Goal: Find specific page/section: Find specific page/section

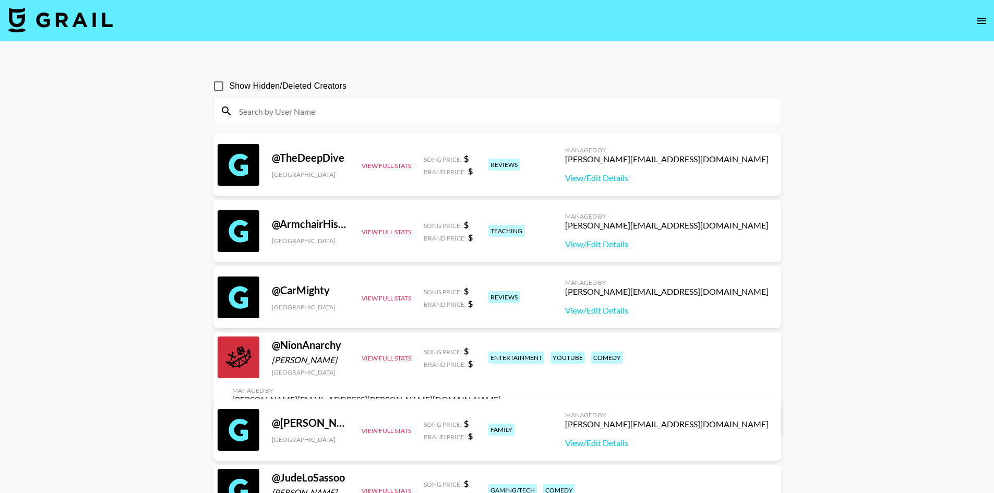
click at [499, 150] on div "Managed By" at bounding box center [666, 150] width 203 height 8
click at [499, 23] on icon "open drawer" at bounding box center [980, 21] width 9 height 6
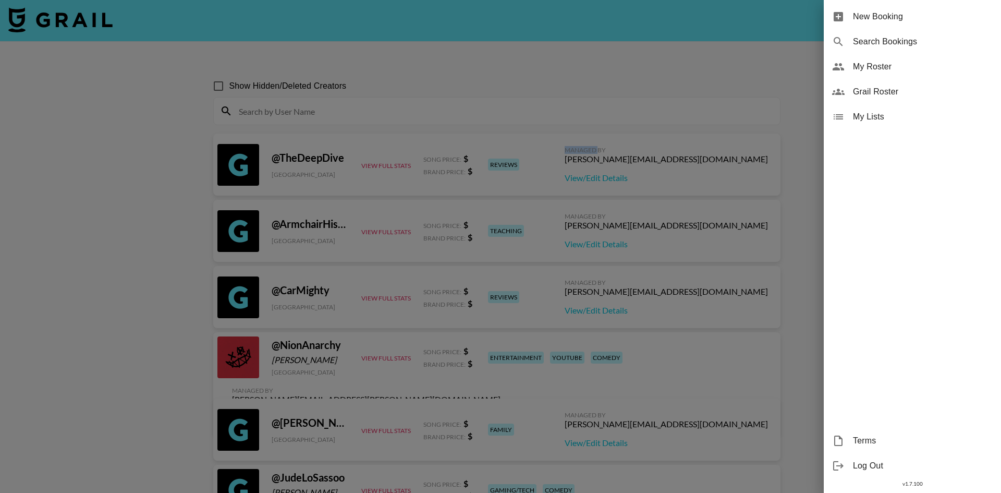
click at [499, 84] on div "Grail Roster" at bounding box center [912, 91] width 177 height 25
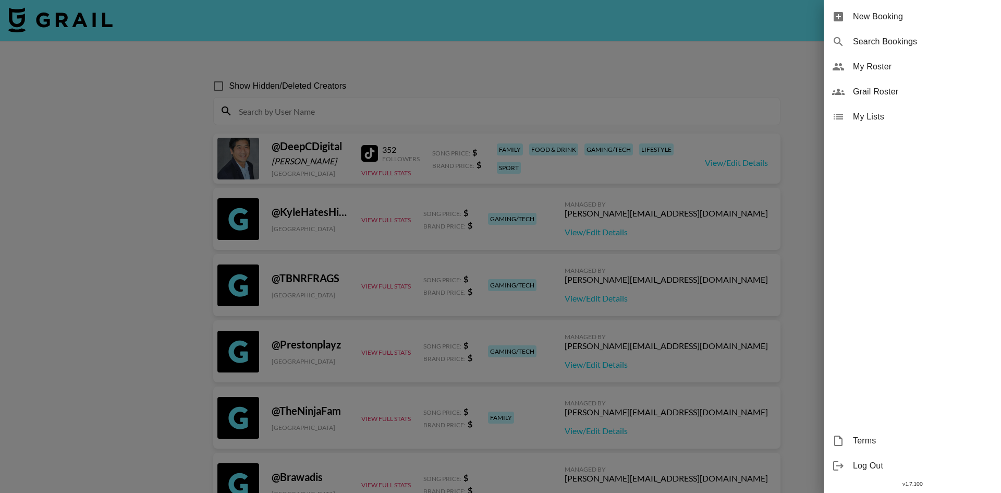
click at [499, 63] on div at bounding box center [500, 246] width 1001 height 493
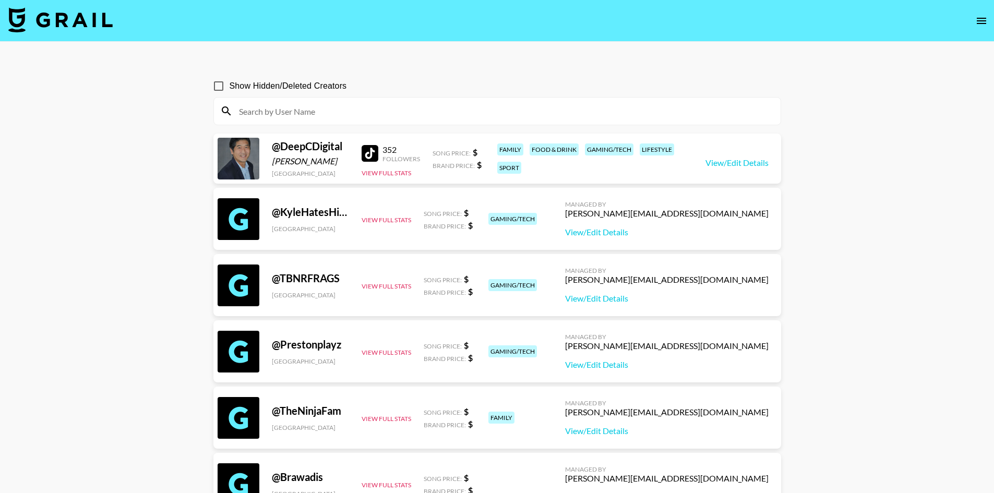
click at [499, 118] on input at bounding box center [503, 111] width 541 height 17
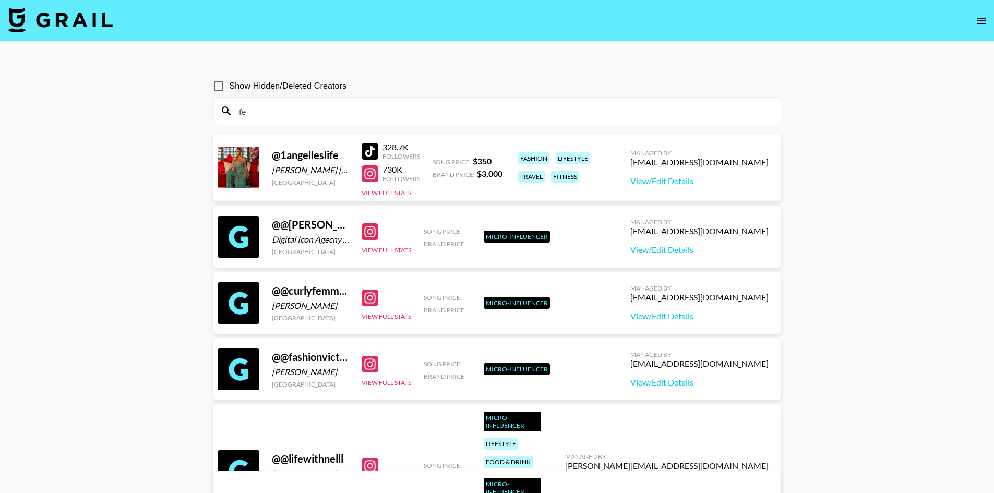
type input "f"
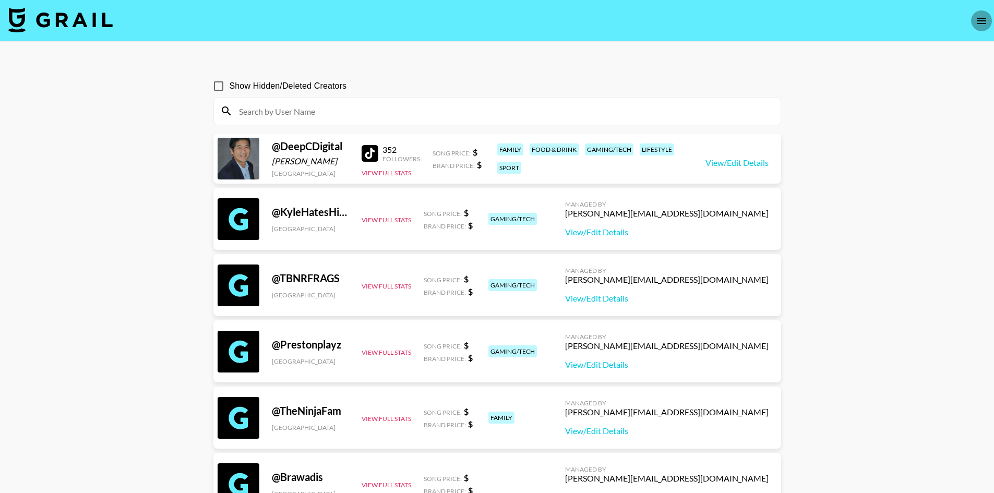
click at [499, 22] on button "open drawer" at bounding box center [981, 20] width 21 height 21
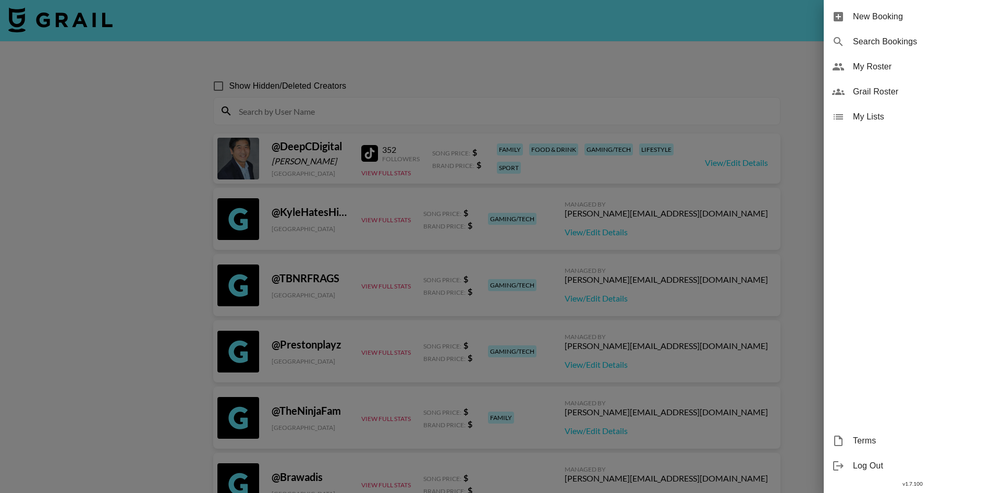
click at [499, 68] on span "My Roster" at bounding box center [923, 66] width 140 height 13
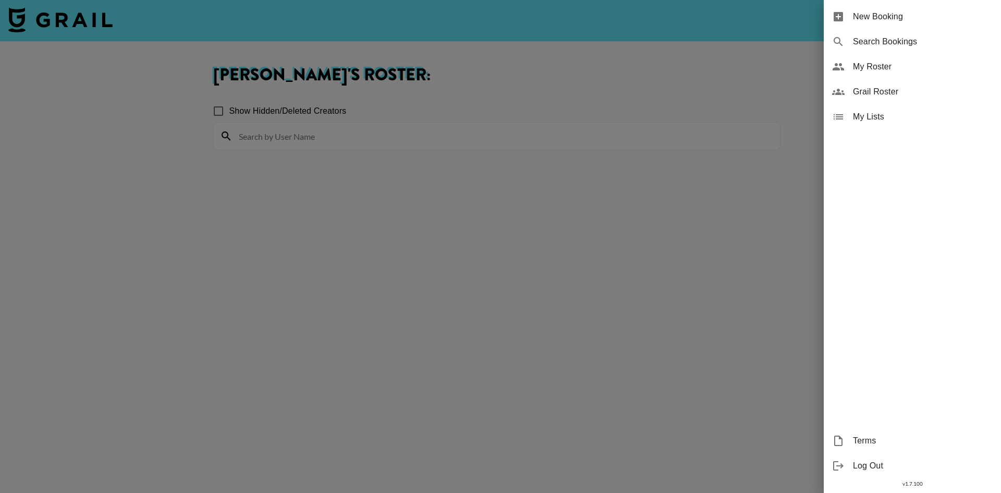
click at [499, 90] on span "Grail Roster" at bounding box center [923, 92] width 140 height 13
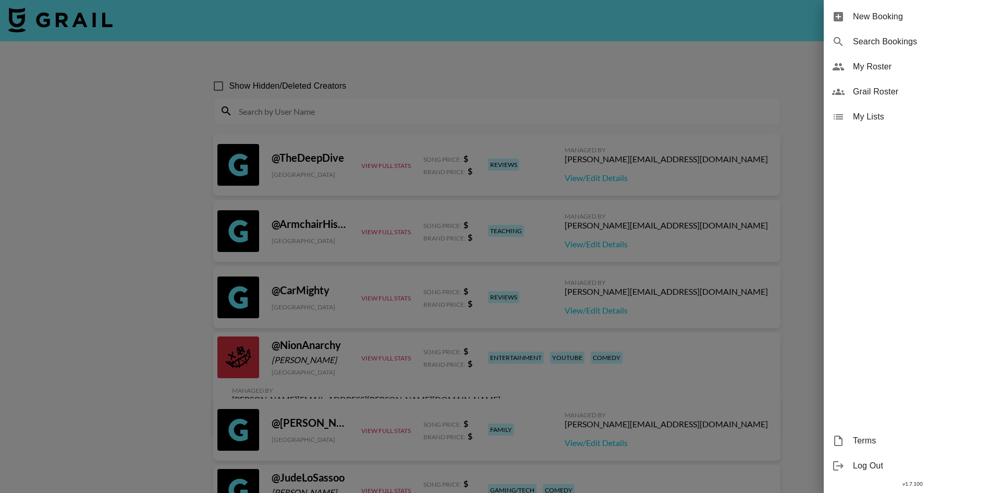
click at [499, 63] on div at bounding box center [500, 246] width 1001 height 493
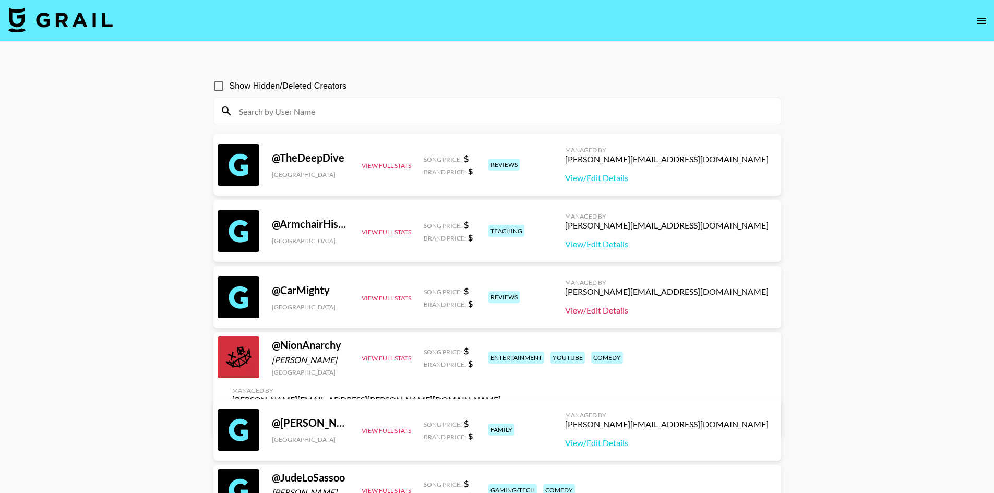
click at [499, 310] on link "View/Edit Details" at bounding box center [666, 310] width 203 height 10
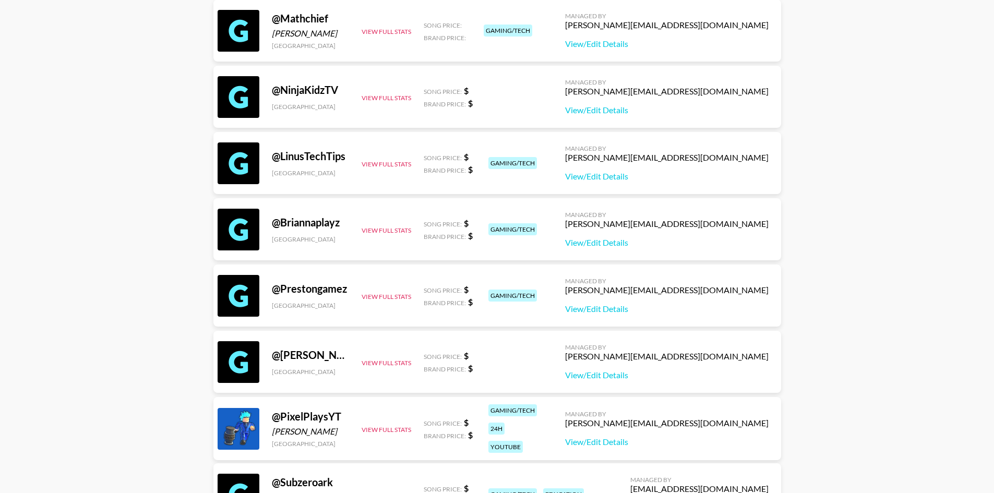
scroll to position [834, 0]
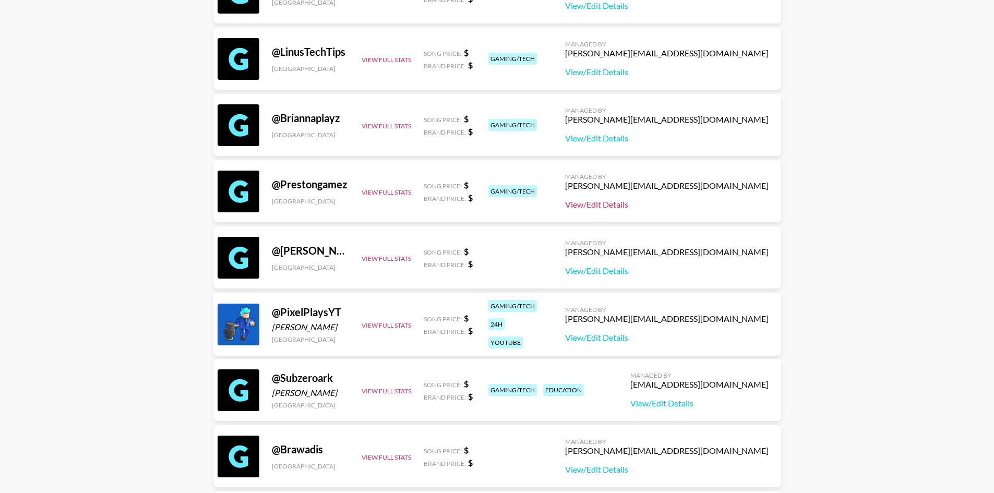
click at [499, 205] on link "View/Edit Details" at bounding box center [666, 204] width 203 height 10
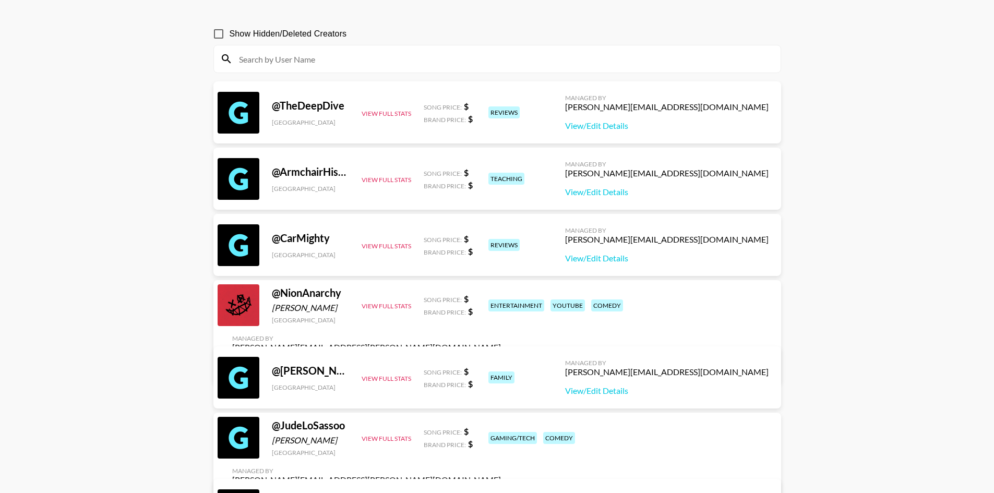
scroll to position [0, 0]
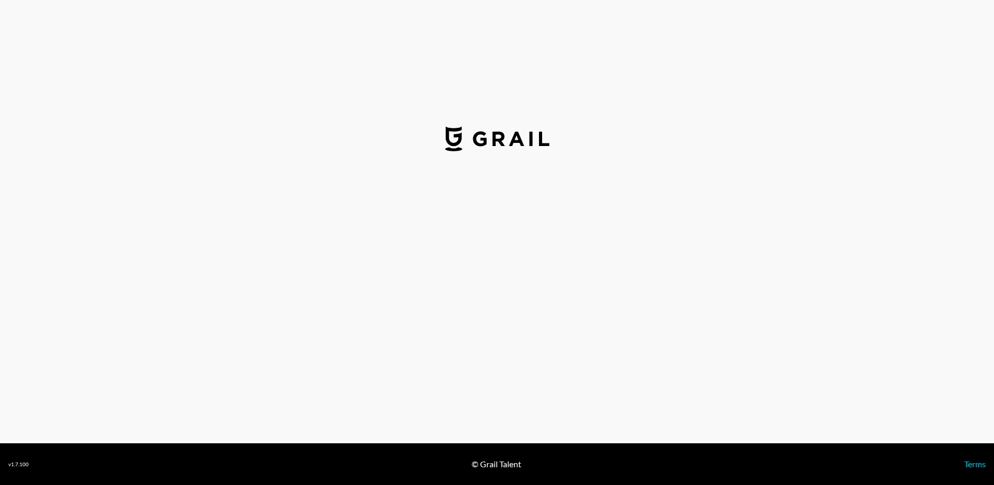
select select "USD"
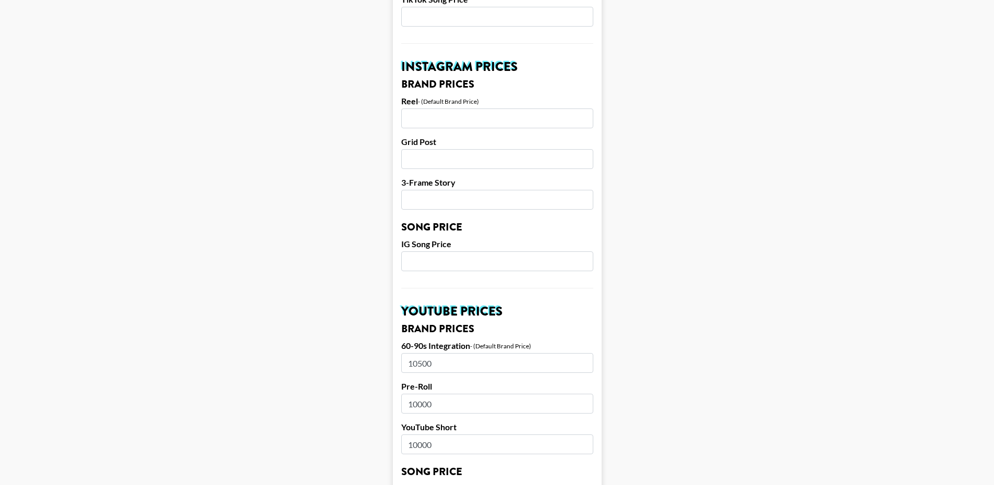
scroll to position [678, 0]
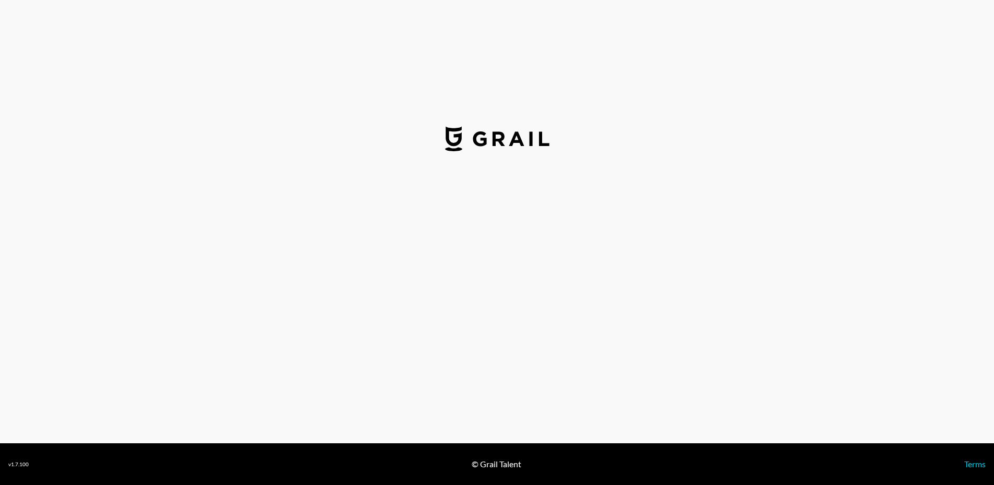
select select "USD"
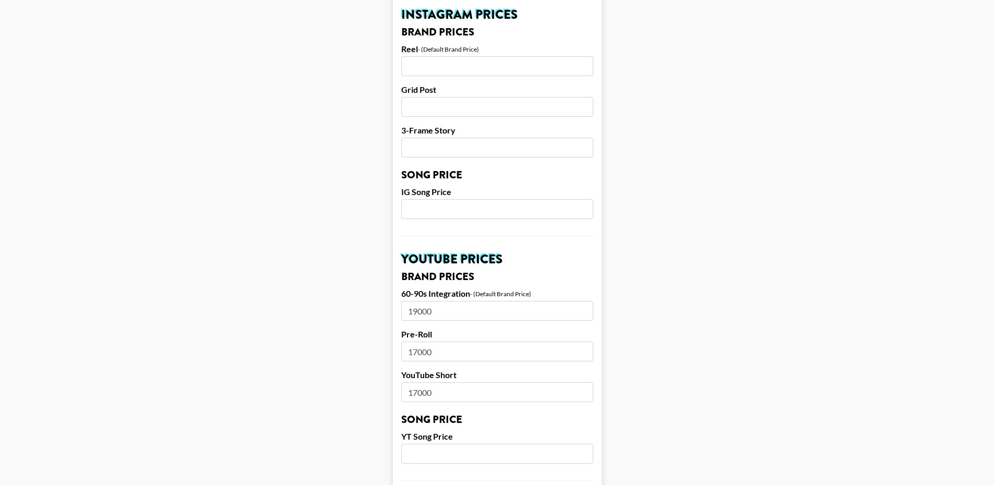
scroll to position [574, 0]
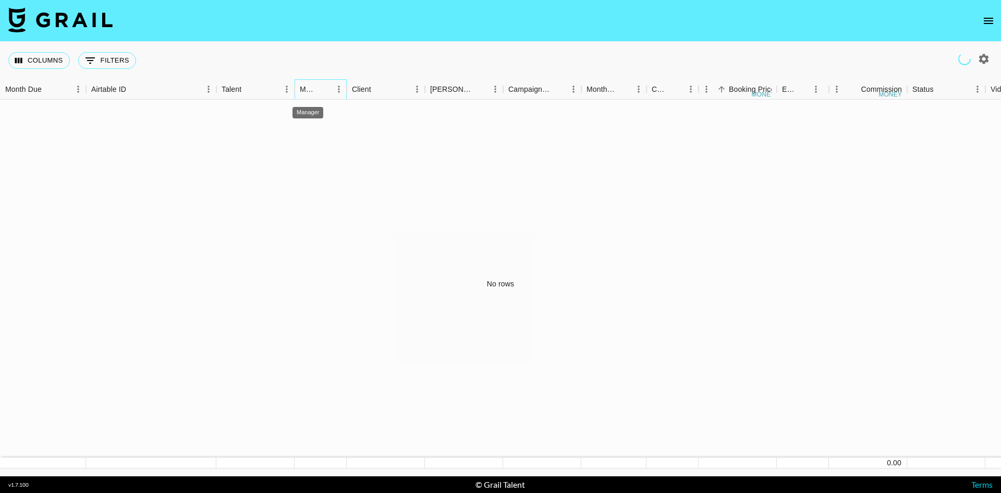
click at [307, 89] on div "Manager" at bounding box center [308, 89] width 17 height 20
click at [339, 91] on icon "Menu" at bounding box center [339, 89] width 2 height 7
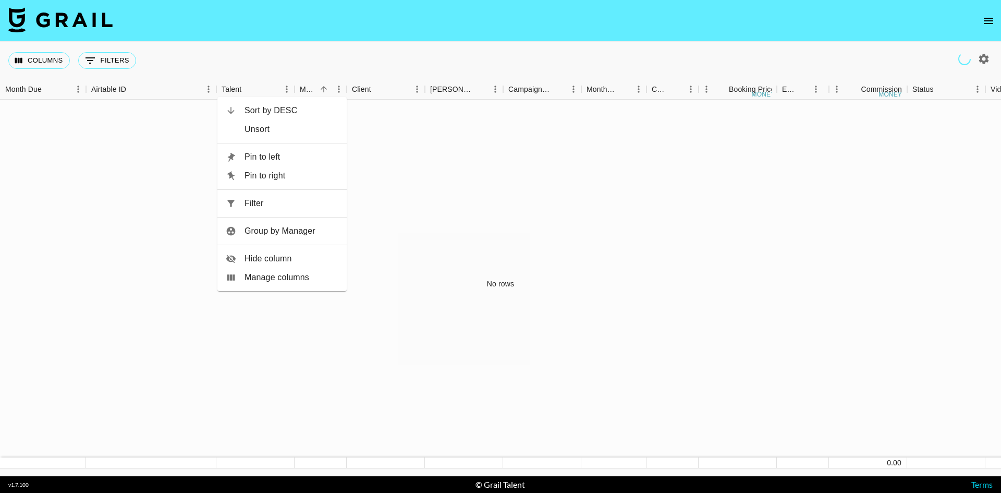
click at [278, 238] on li "Group by Manager" at bounding box center [281, 231] width 129 height 19
click at [324, 90] on icon "Sort" at bounding box center [323, 88] width 9 height 9
click at [981, 15] on button "open drawer" at bounding box center [988, 20] width 21 height 21
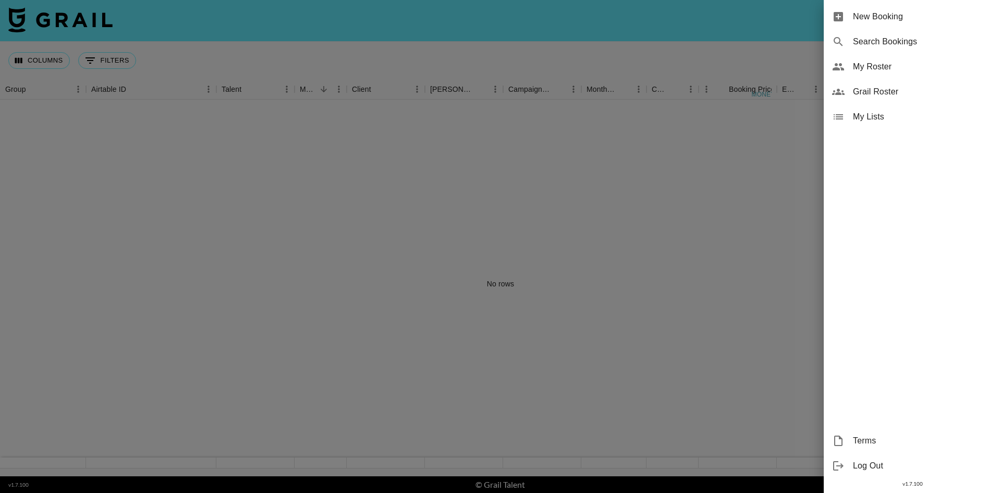
click at [897, 95] on span "Grail Roster" at bounding box center [923, 92] width 140 height 13
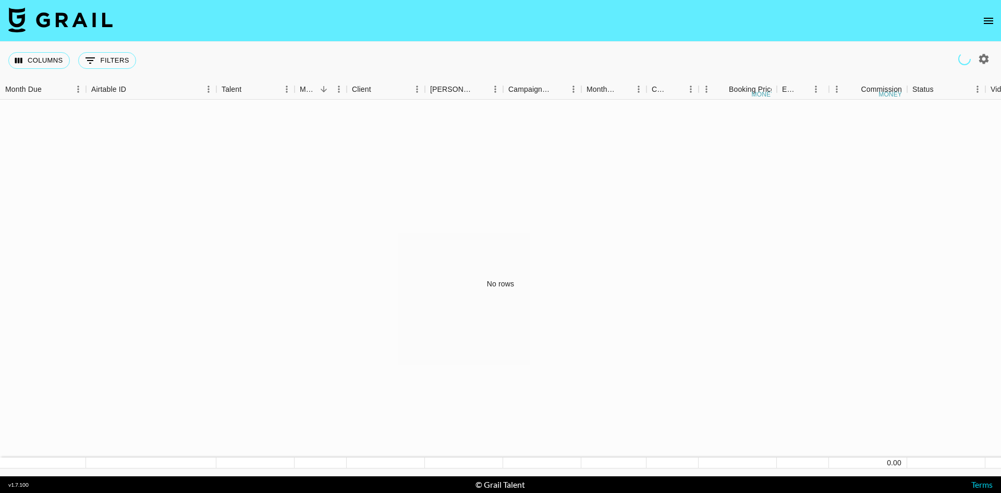
click at [30, 13] on img at bounding box center [60, 19] width 104 height 25
click at [38, 63] on button "Columns" at bounding box center [39, 60] width 62 height 17
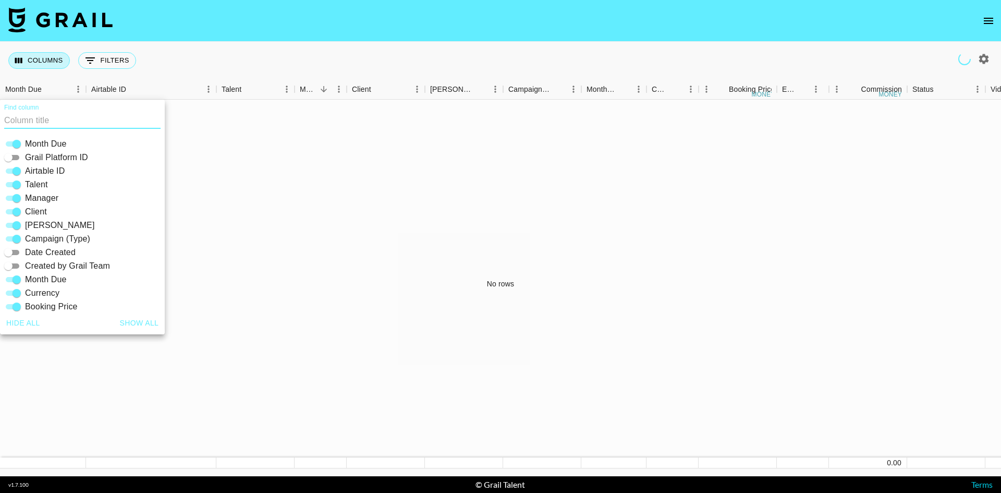
click at [38, 63] on button "Columns" at bounding box center [39, 60] width 62 height 17
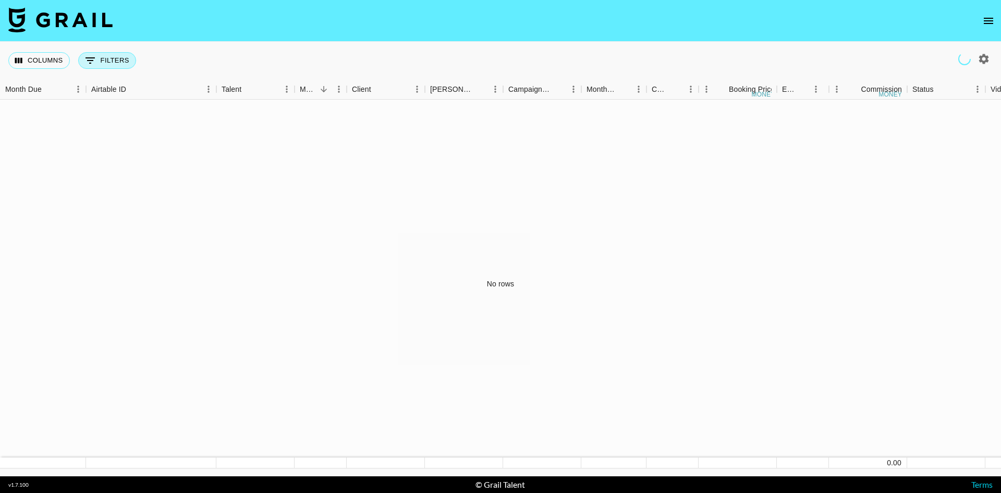
click at [98, 59] on button "0 Filters" at bounding box center [107, 60] width 58 height 17
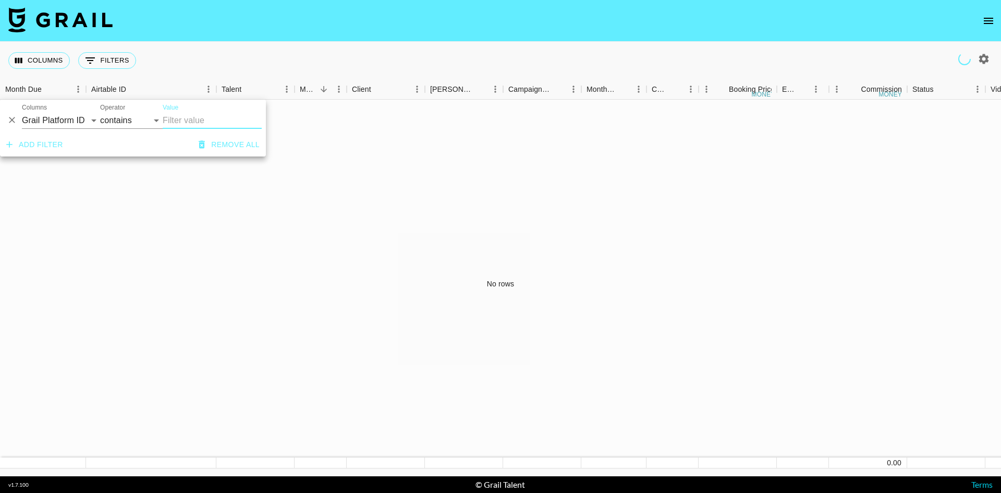
click at [17, 123] on icon "Delete" at bounding box center [12, 120] width 10 height 10
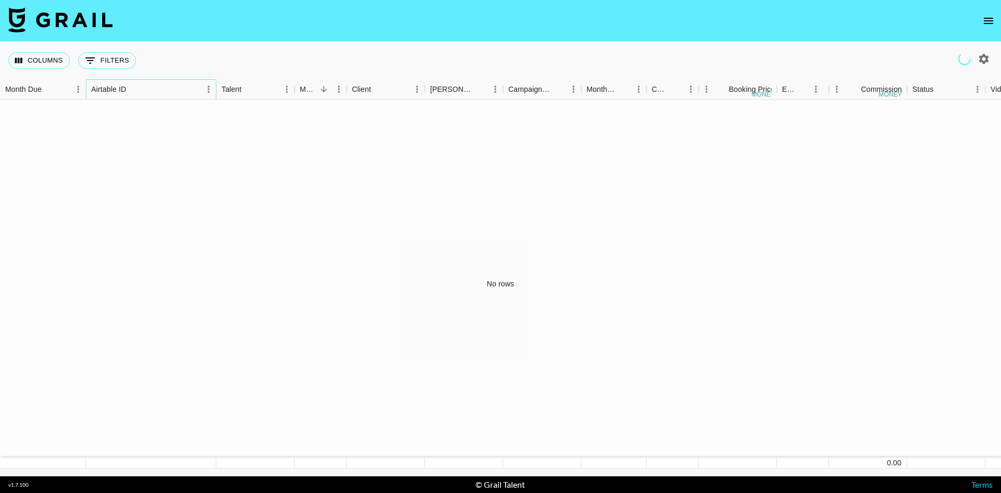
click at [107, 81] on div "Airtable ID" at bounding box center [108, 89] width 35 height 20
click at [106, 57] on button "0 Filters" at bounding box center [107, 60] width 58 height 17
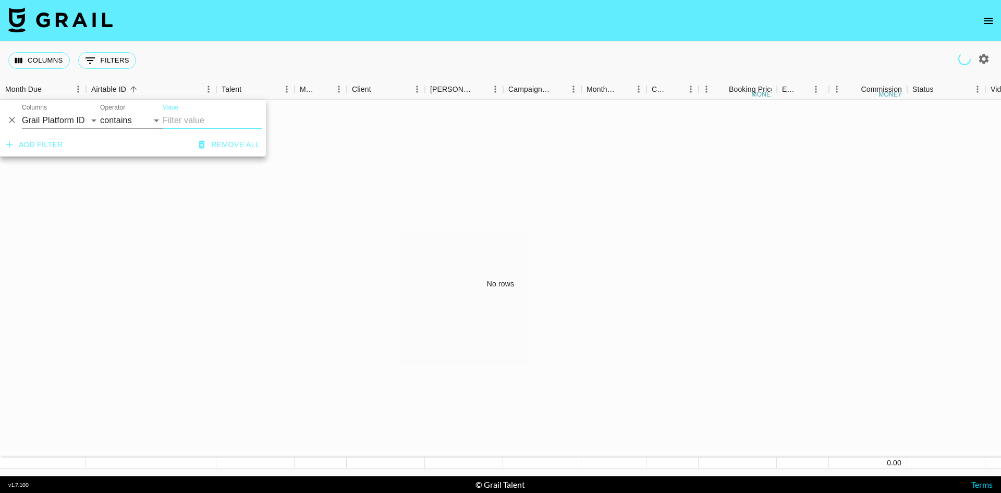
click at [70, 139] on div "Add filter Remove all" at bounding box center [133, 144] width 266 height 23
click at [64, 142] on button "Add filter" at bounding box center [34, 144] width 65 height 19
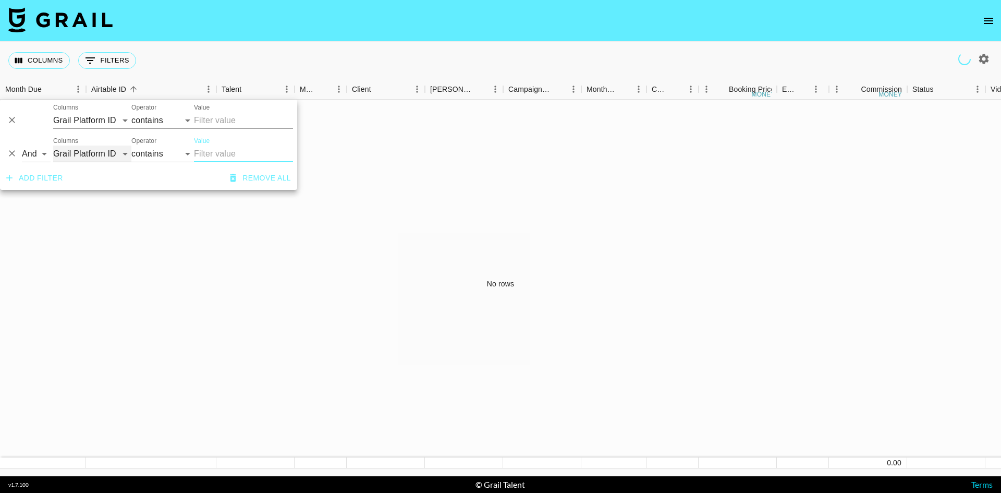
click at [81, 150] on select "Grail Platform ID Airtable ID Talent Manager Client [PERSON_NAME] Campaign (Typ…" at bounding box center [92, 154] width 78 height 17
select select "managerIds"
click at [53, 146] on select "Grail Platform ID Airtable ID Talent Manager Client [PERSON_NAME] Campaign (Typ…" at bounding box center [92, 154] width 78 height 17
select select "is"
click at [223, 146] on input "Value" at bounding box center [264, 154] width 141 height 16
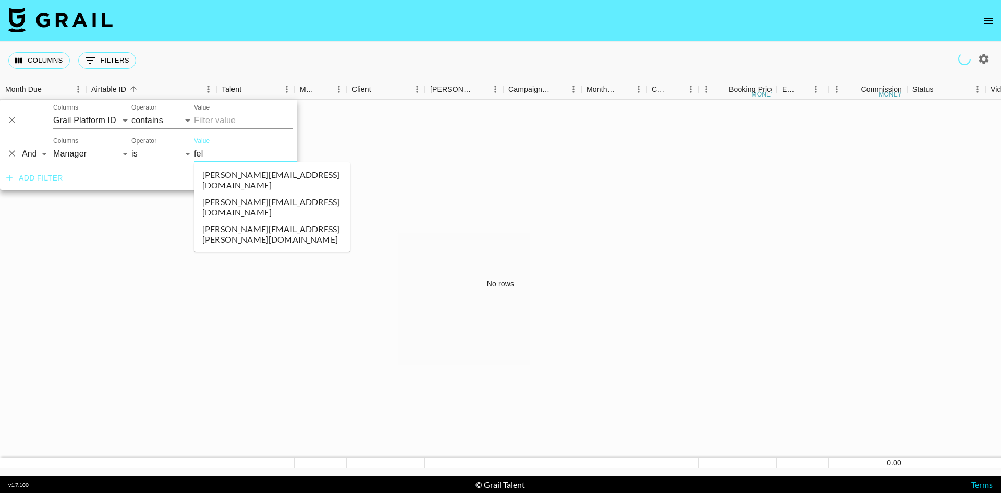
type input "feli"
click at [233, 193] on li "[PERSON_NAME][EMAIL_ADDRESS][DOMAIN_NAME]" at bounding box center [272, 206] width 156 height 27
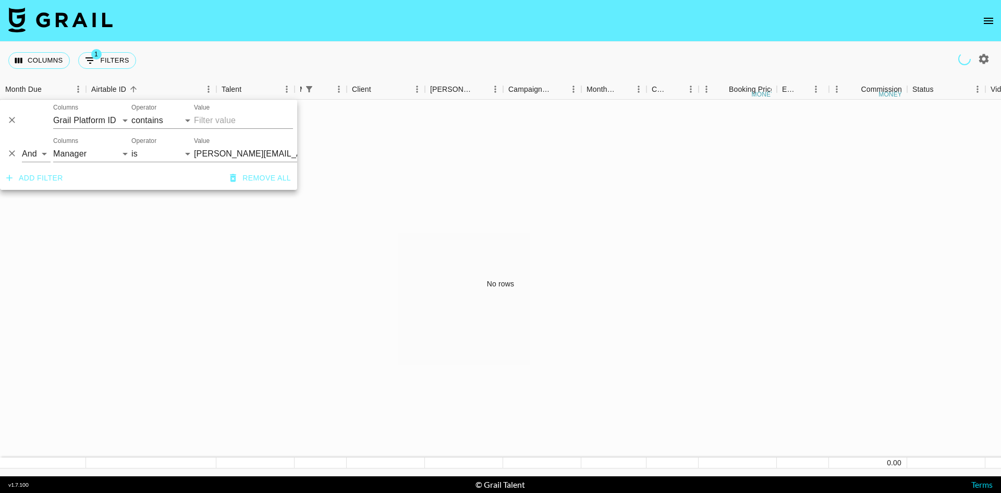
click at [10, 117] on icon "Delete" at bounding box center [12, 120] width 10 height 10
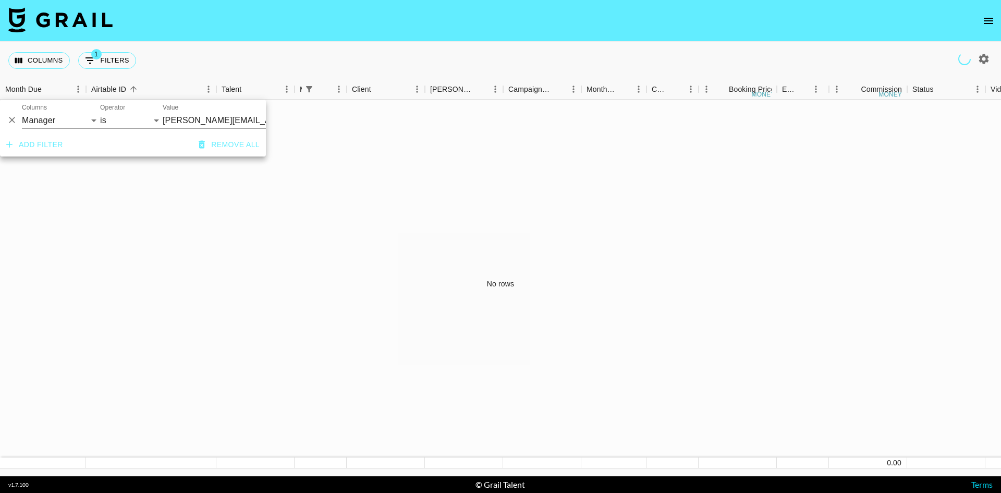
click at [107, 220] on div "No rows" at bounding box center [500, 284] width 1001 height 369
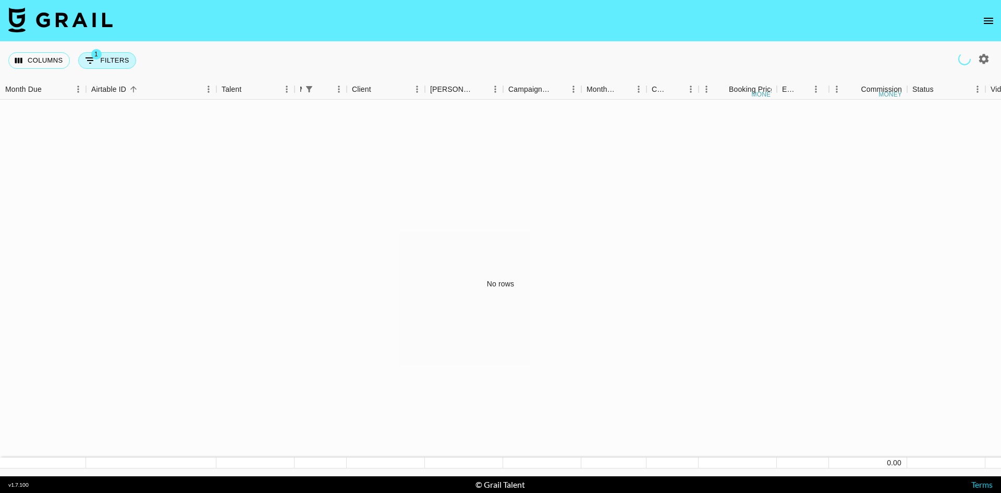
click at [121, 54] on button "1 Filters" at bounding box center [107, 60] width 58 height 17
select select "managerIds"
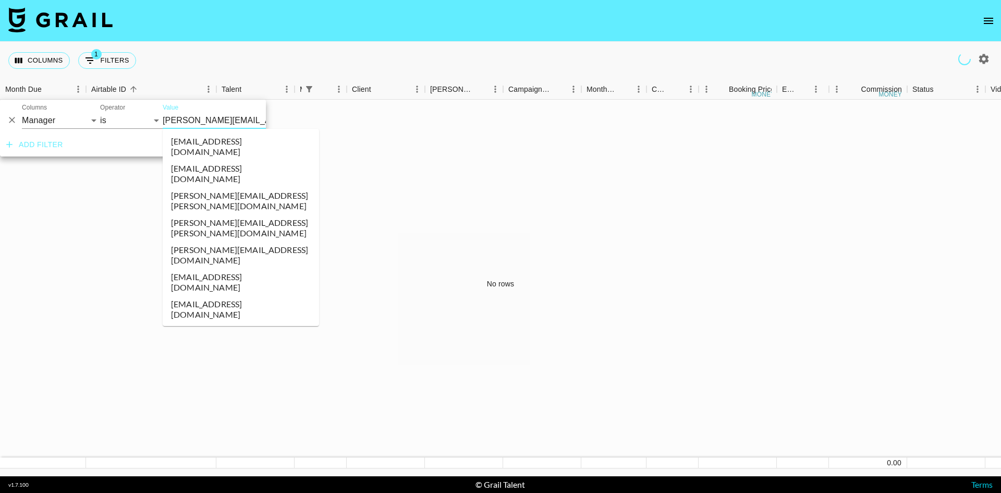
click at [190, 115] on input "[PERSON_NAME][EMAIL_ADDRESS][DOMAIN_NAME]" at bounding box center [226, 120] width 127 height 16
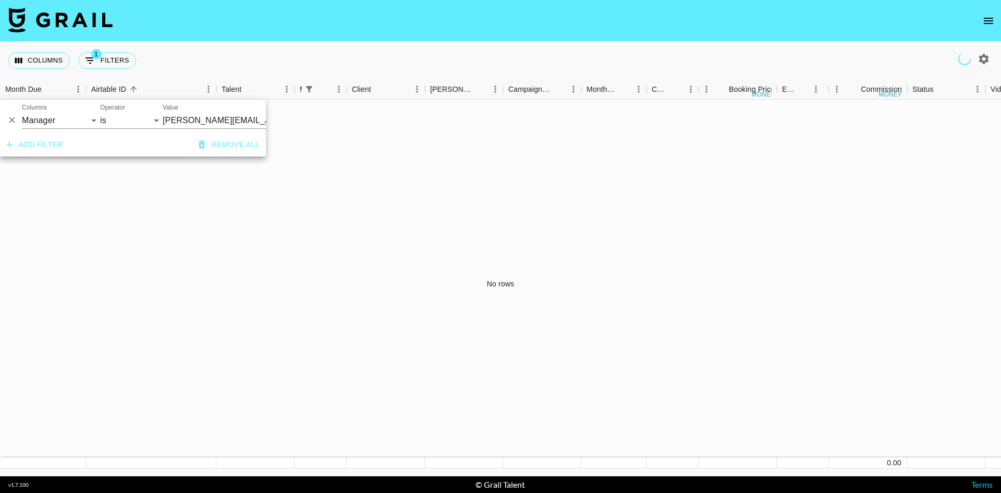
click at [220, 247] on div "No rows" at bounding box center [500, 284] width 1001 height 369
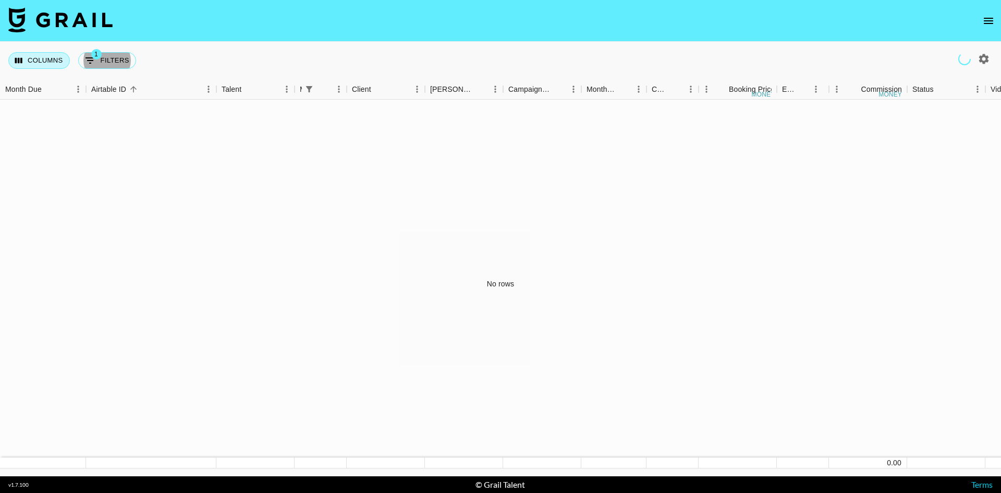
click at [38, 62] on button "Columns" at bounding box center [39, 60] width 62 height 17
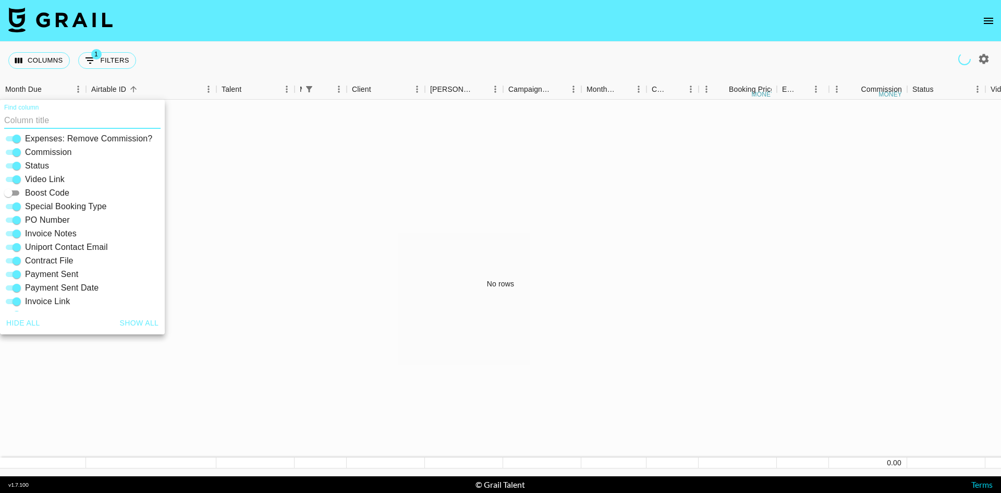
scroll to position [223, 0]
click at [134, 324] on button "Show all" at bounding box center [139, 322] width 47 height 19
checkbox input "true"
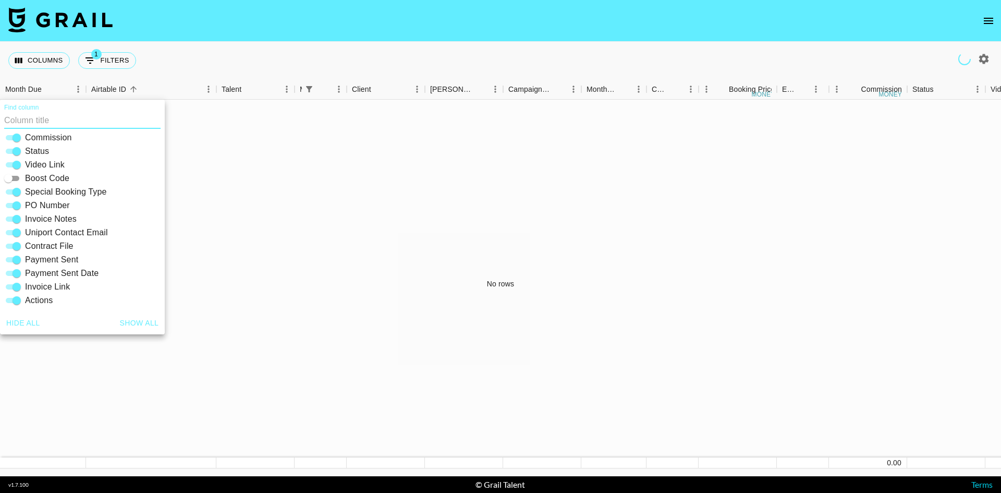
checkbox input "true"
click at [226, 328] on div "No rows" at bounding box center [500, 284] width 1001 height 369
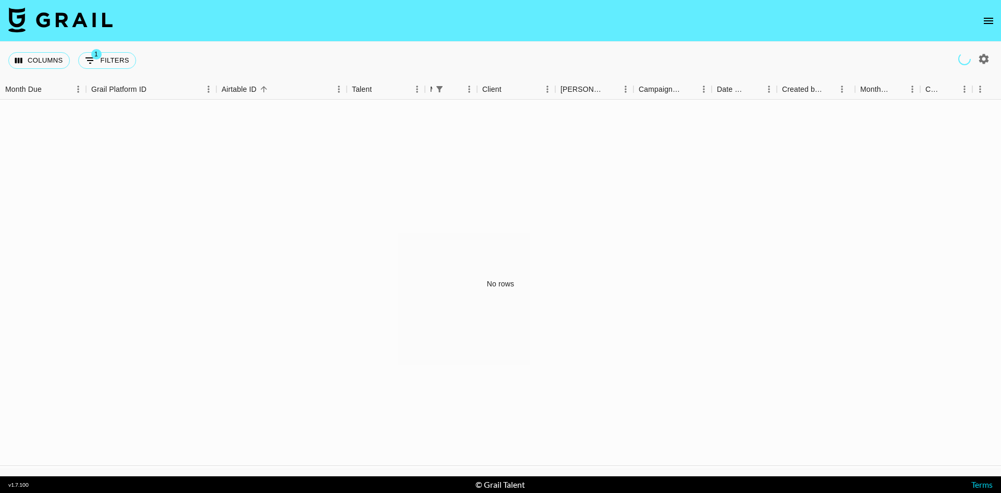
click at [983, 56] on icon "button" at bounding box center [984, 59] width 10 height 10
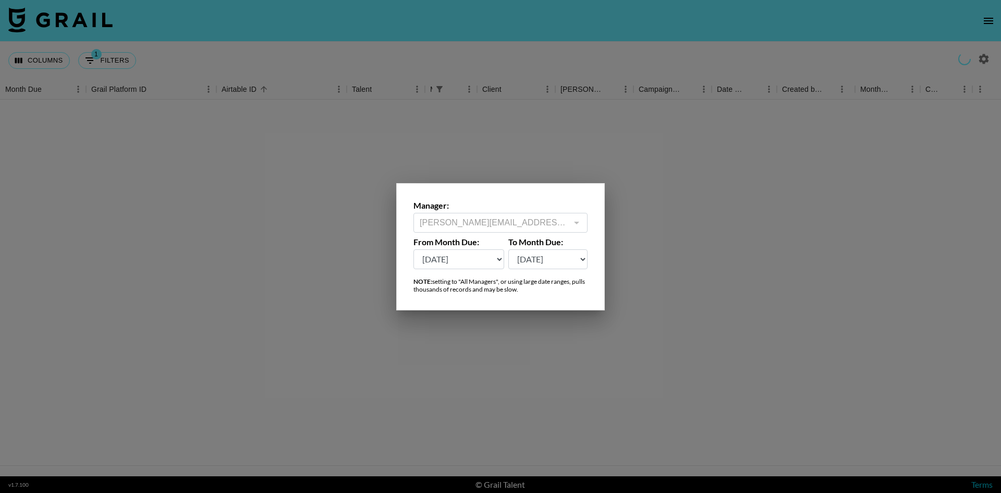
click at [500, 254] on select "[DATE] Aug '[DATE] Jun '[DATE] Apr '[DATE] Feb '[DATE] Dec '[DATE] Oct '[DATE] …" at bounding box center [459, 259] width 91 height 20
select select "[DATE]"
click at [414, 249] on select "[DATE] Aug '[DATE] Jun '[DATE] Apr '[DATE] Feb '[DATE] Dec '[DATE] Oct '[DATE] …" at bounding box center [459, 259] width 91 height 20
click at [695, 206] on div at bounding box center [500, 246] width 1001 height 493
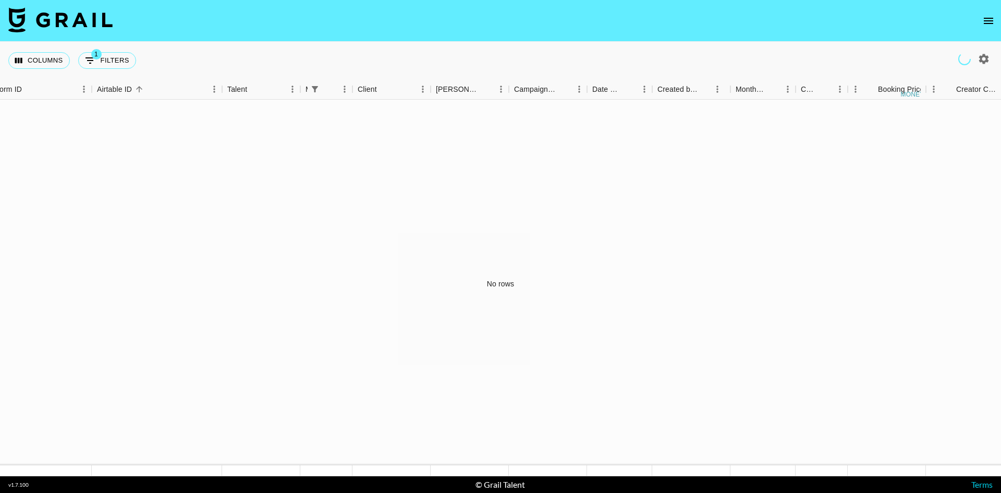
scroll to position [0, 0]
click at [130, 70] on div "Columns 1 Filters + Booking" at bounding box center [74, 61] width 132 height 38
click at [123, 60] on button "1 Filters" at bounding box center [107, 60] width 58 height 17
select select "managerIds"
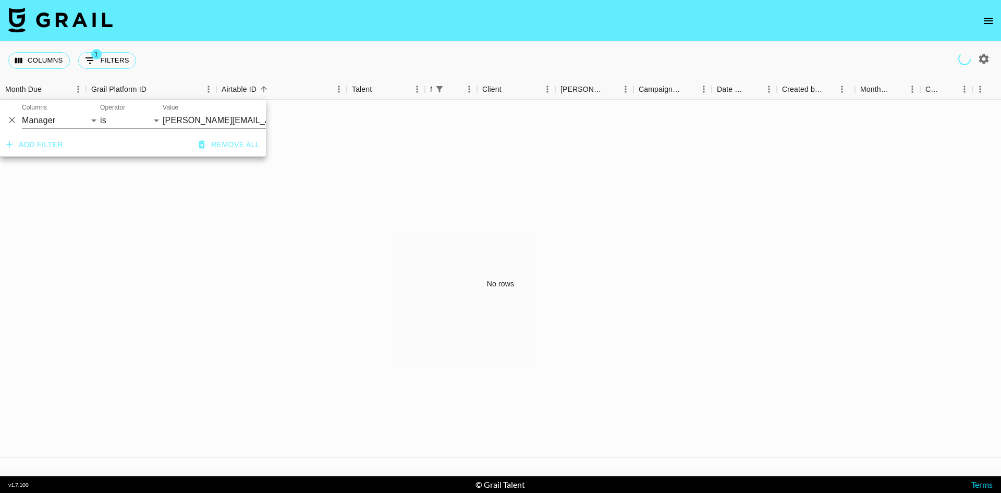
click at [192, 125] on input "felipe@grail-talent.com" at bounding box center [226, 120] width 127 height 16
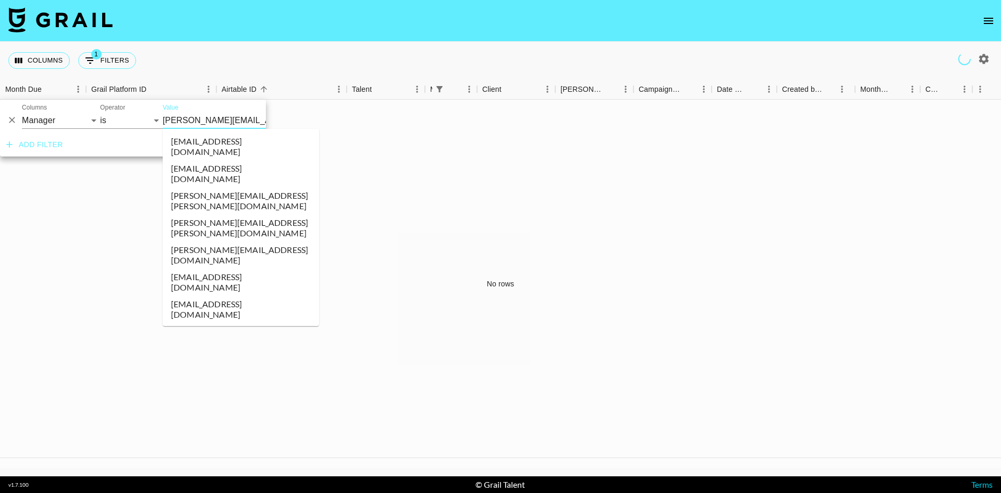
scroll to position [2146, 0]
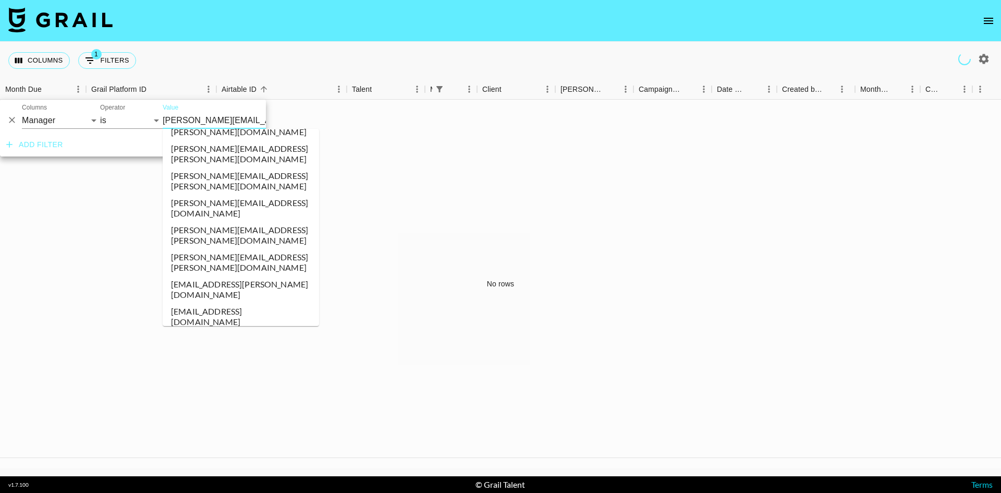
click at [16, 115] on icon "Delete" at bounding box center [12, 120] width 10 height 10
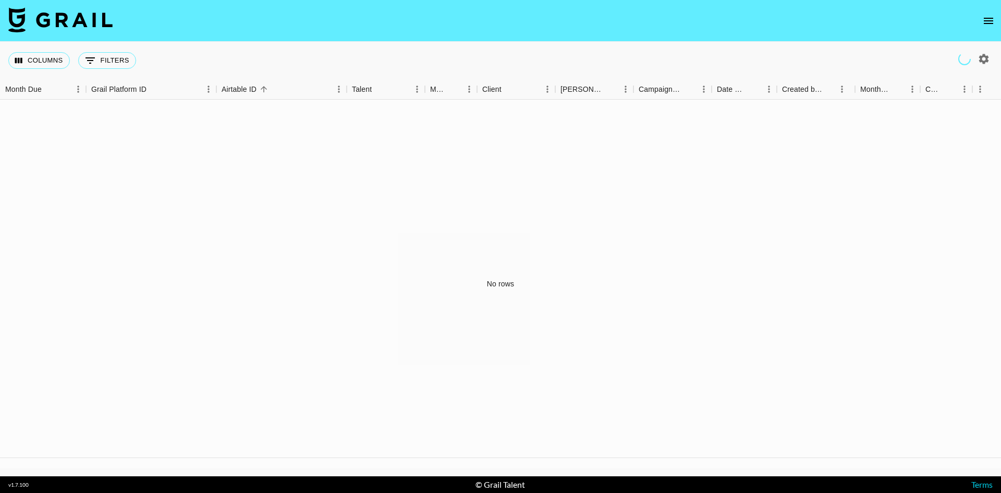
click at [92, 150] on div "No rows" at bounding box center [500, 284] width 1001 height 369
click at [41, 47] on div "Columns 0 Filters + Booking" at bounding box center [74, 61] width 132 height 38
click at [37, 60] on button "Columns" at bounding box center [39, 60] width 62 height 17
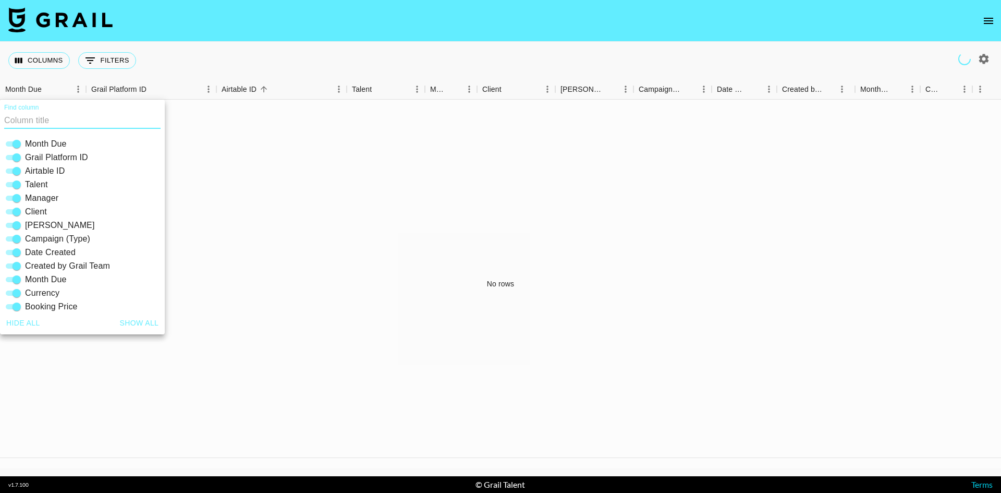
click at [27, 322] on button "Hide all" at bounding box center [23, 322] width 42 height 19
checkbox input "false"
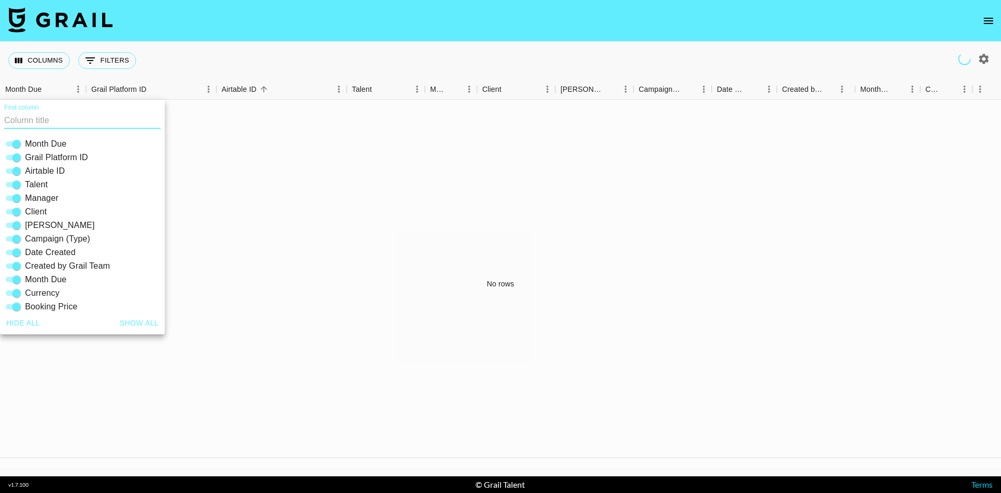
checkbox input "false"
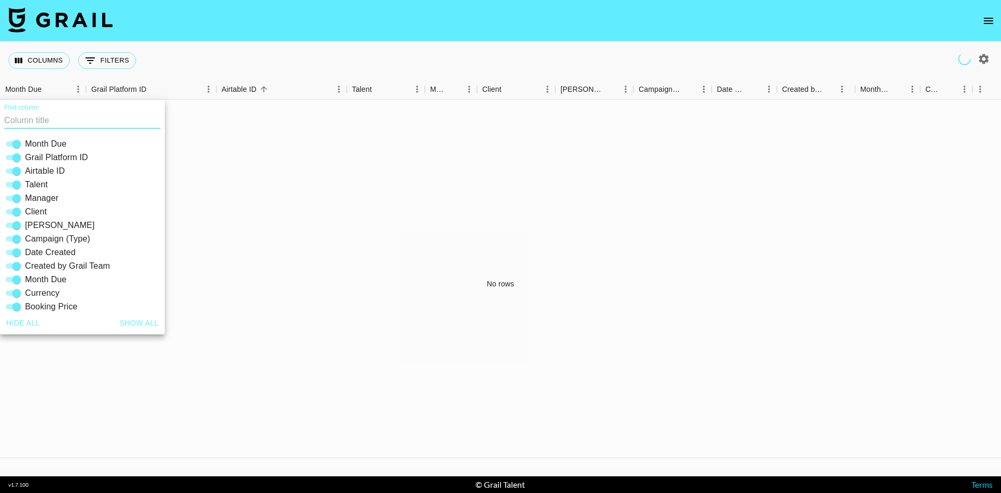
checkbox input "false"
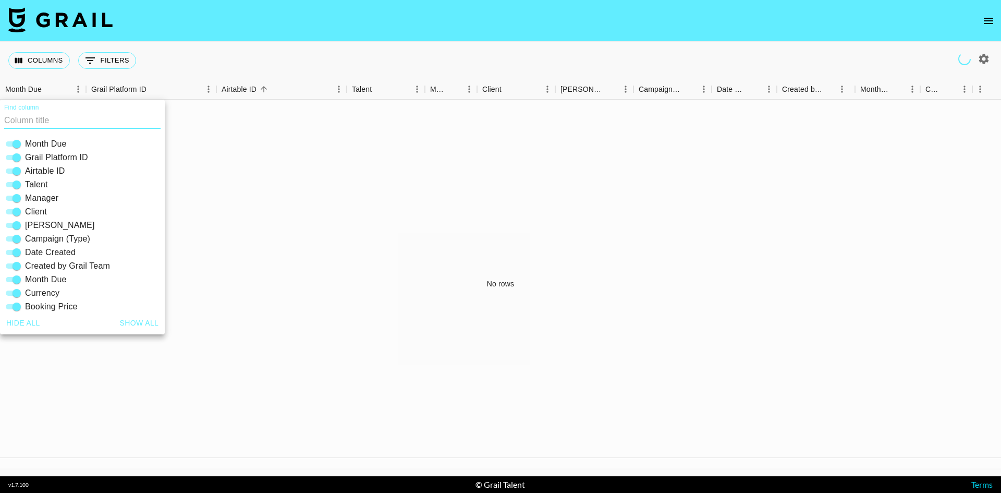
checkbox input "false"
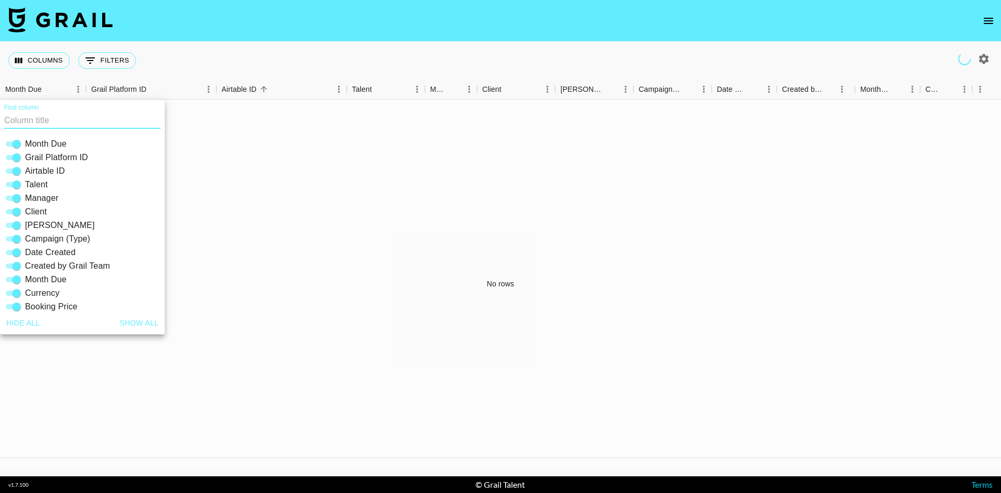
checkbox input "false"
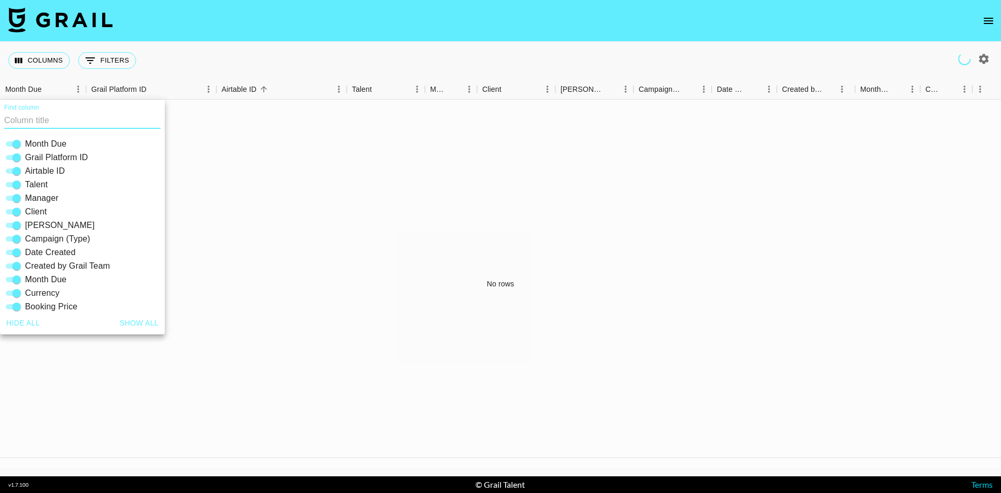
checkbox input "false"
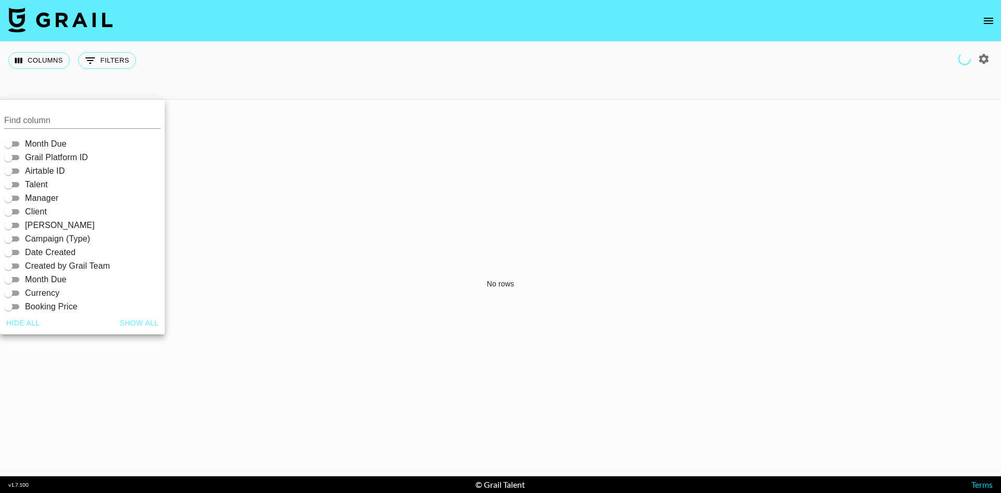
click at [24, 323] on button "Hide all" at bounding box center [23, 322] width 42 height 19
click at [20, 325] on button "Hide all" at bounding box center [23, 322] width 42 height 19
click at [117, 326] on div "Hide all Show all" at bounding box center [82, 322] width 165 height 23
click at [126, 325] on button "Show all" at bounding box center [139, 322] width 47 height 19
checkbox input "true"
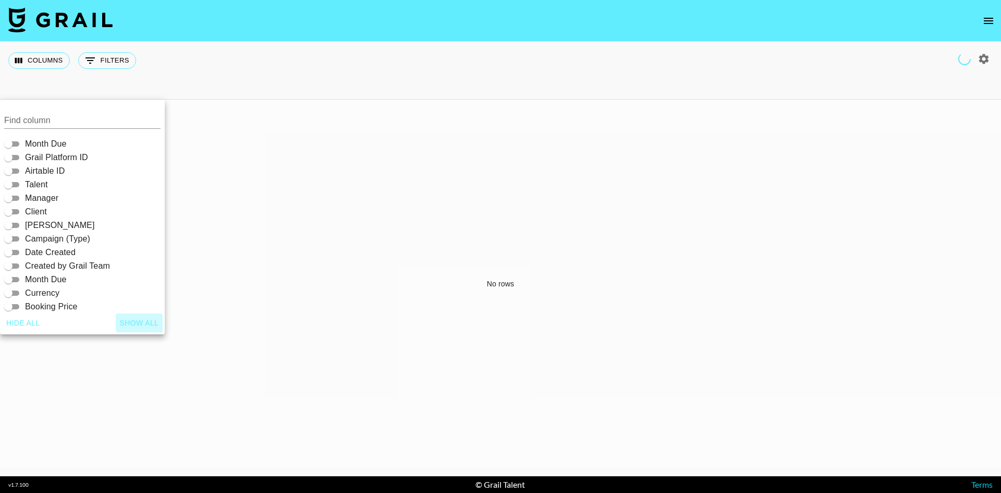
checkbox input "true"
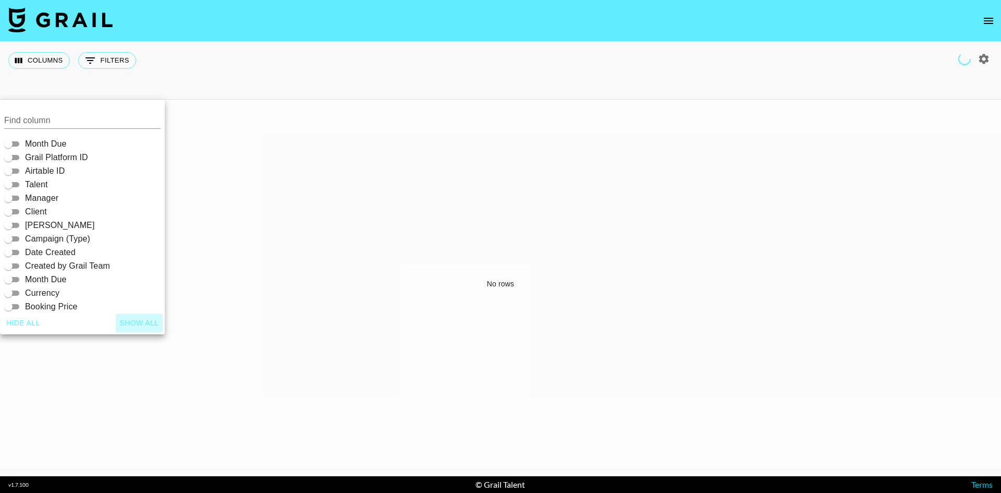
checkbox input "true"
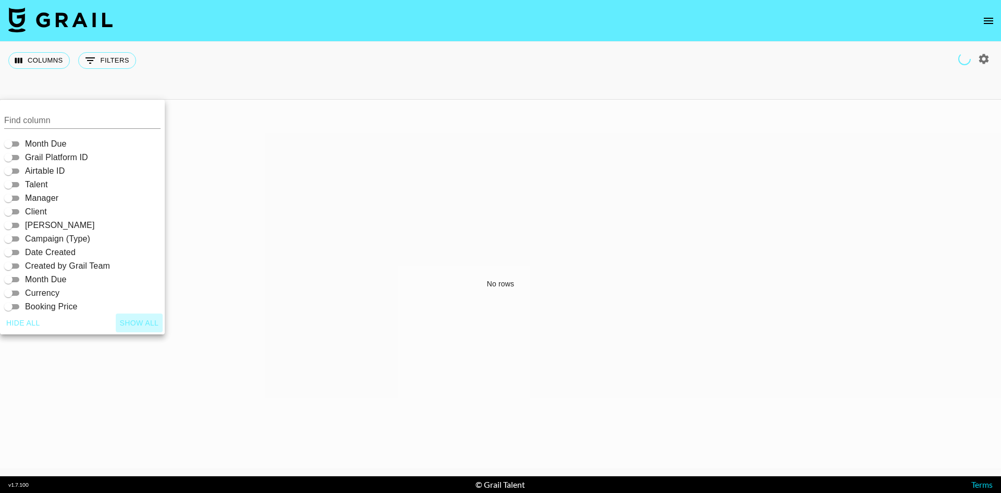
checkbox input "true"
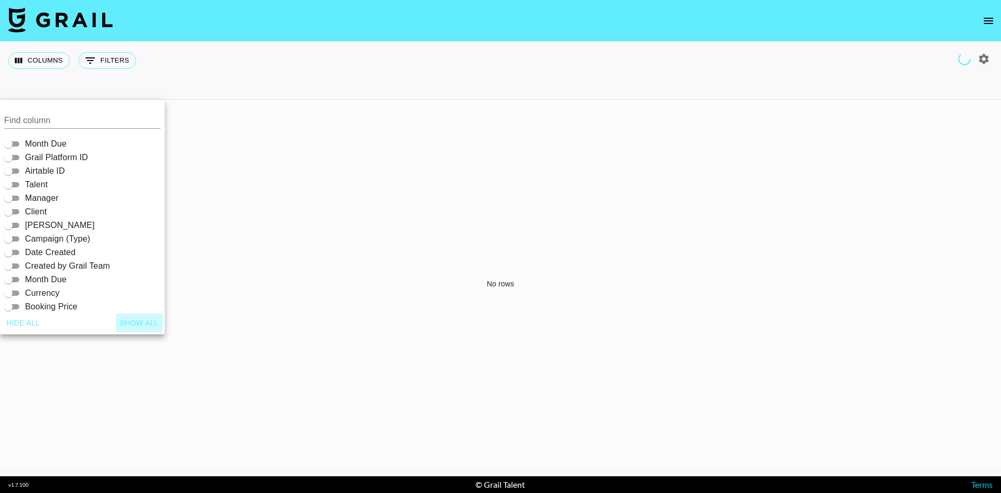
checkbox input "true"
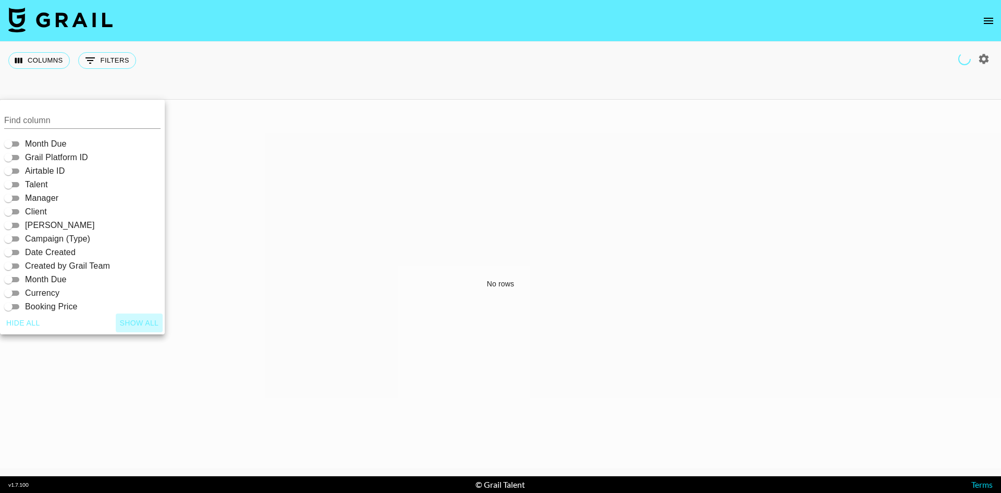
checkbox input "true"
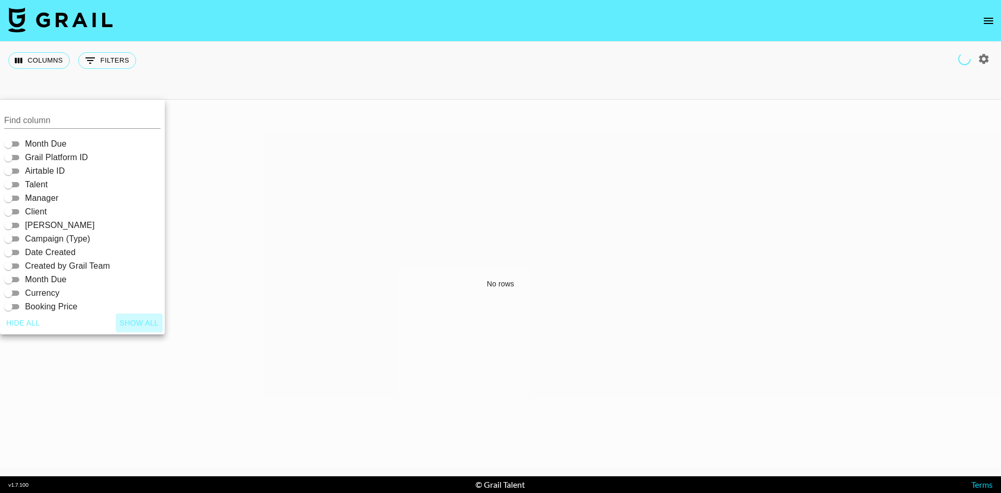
checkbox input "true"
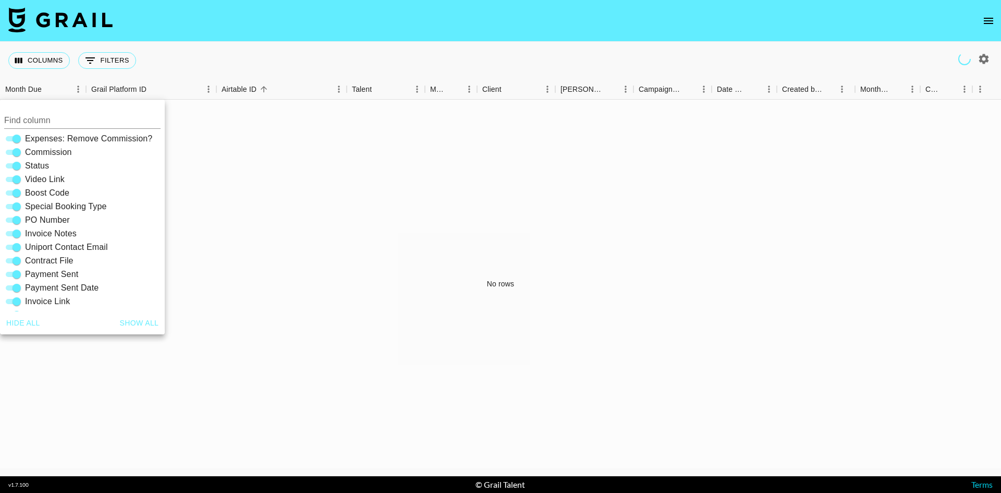
scroll to position [223, 0]
click at [301, 292] on div "No rows" at bounding box center [500, 284] width 1001 height 369
